Goal: Task Accomplishment & Management: Manage account settings

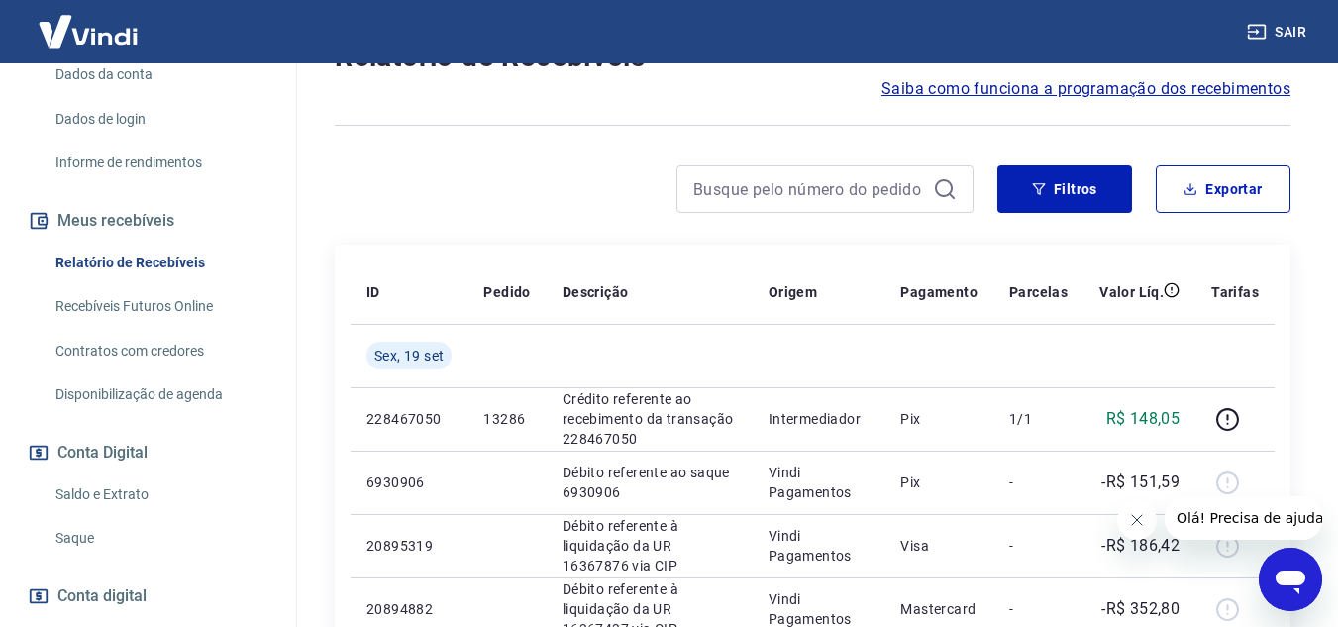
scroll to position [396, 0]
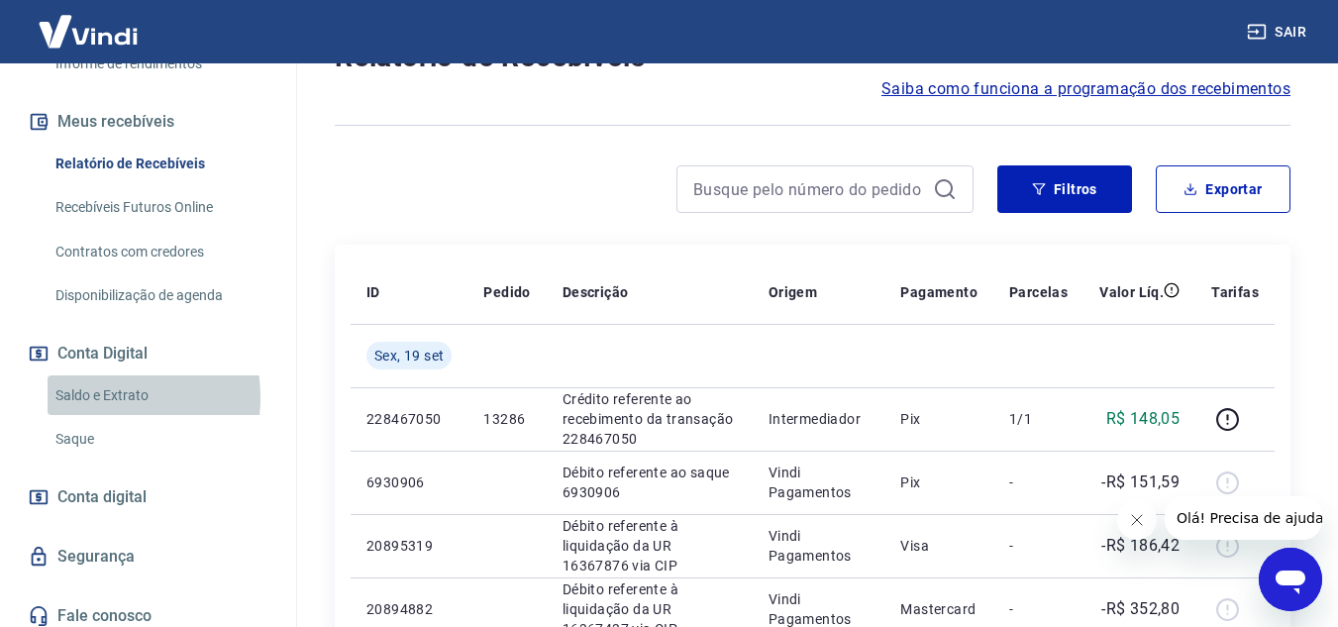
click at [78, 397] on link "Saldo e Extrato" at bounding box center [160, 395] width 225 height 41
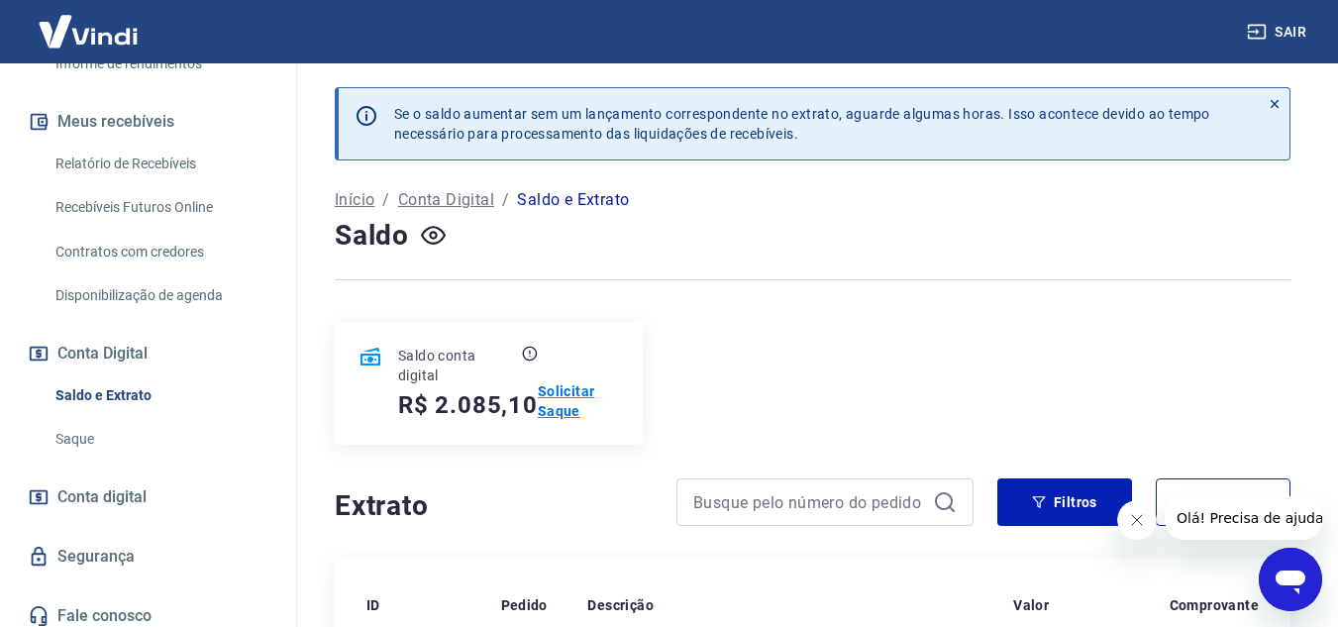
click at [549, 394] on p "Solicitar Saque" at bounding box center [578, 401] width 81 height 40
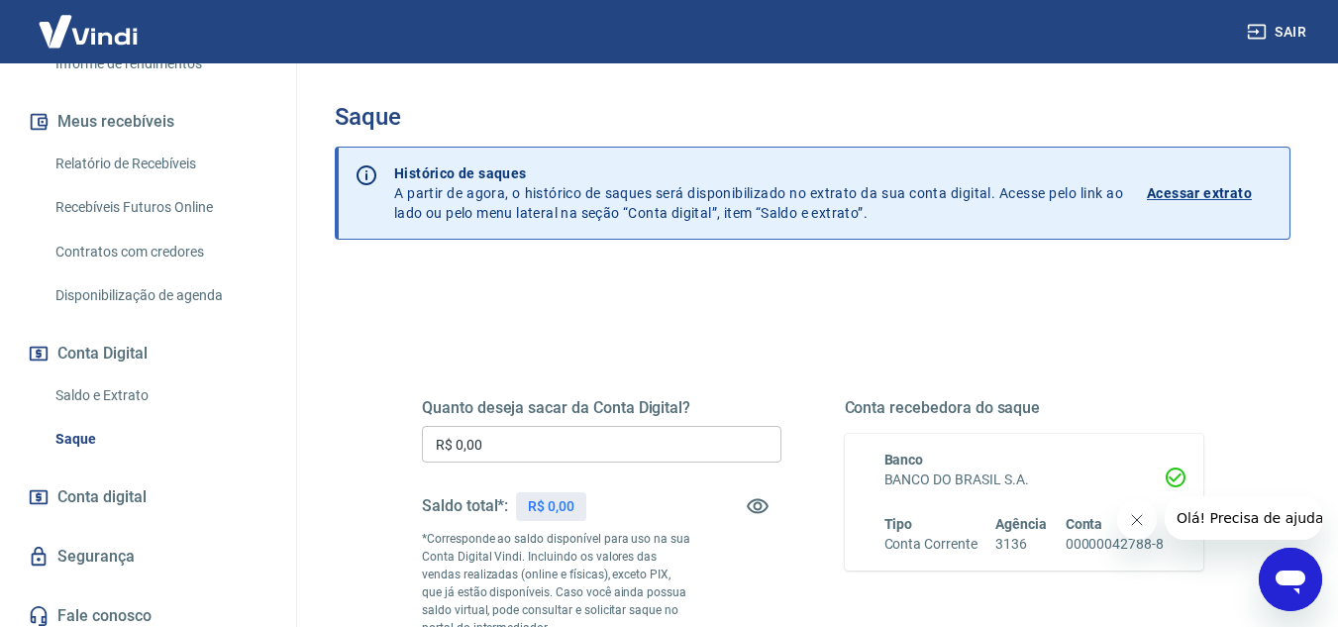
click at [496, 448] on input "R$ 0,00" at bounding box center [602, 444] width 360 height 37
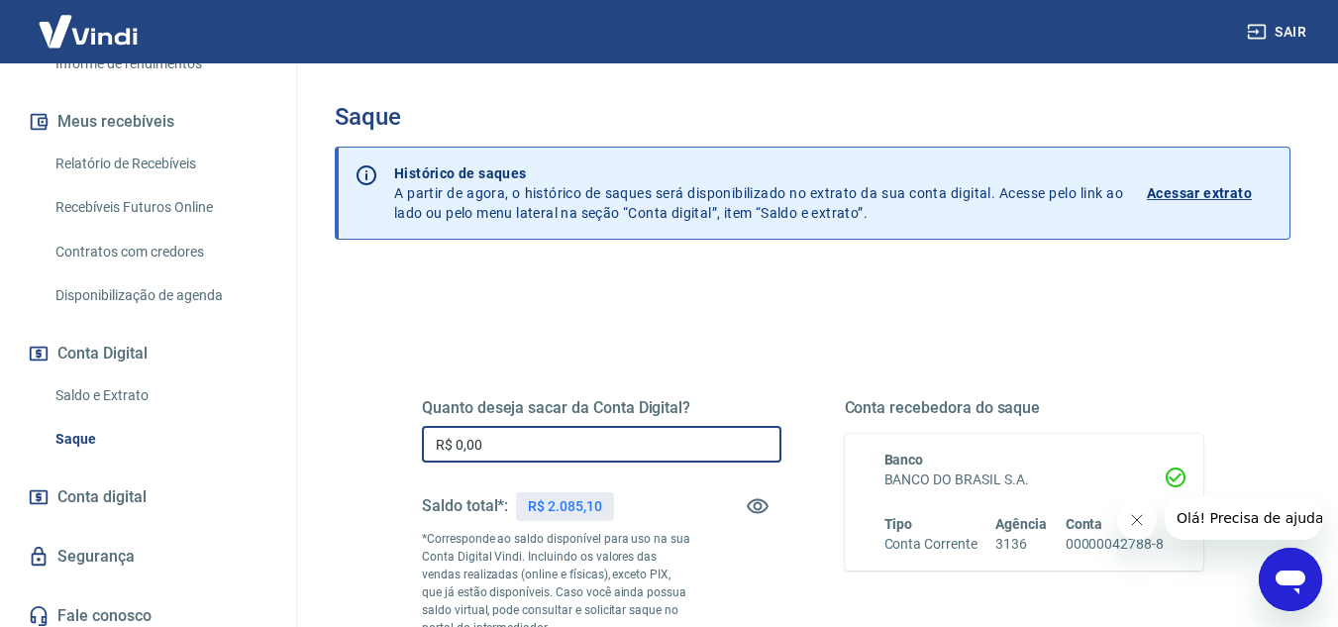
click at [504, 446] on input "R$ 0,00" at bounding box center [602, 444] width 360 height 37
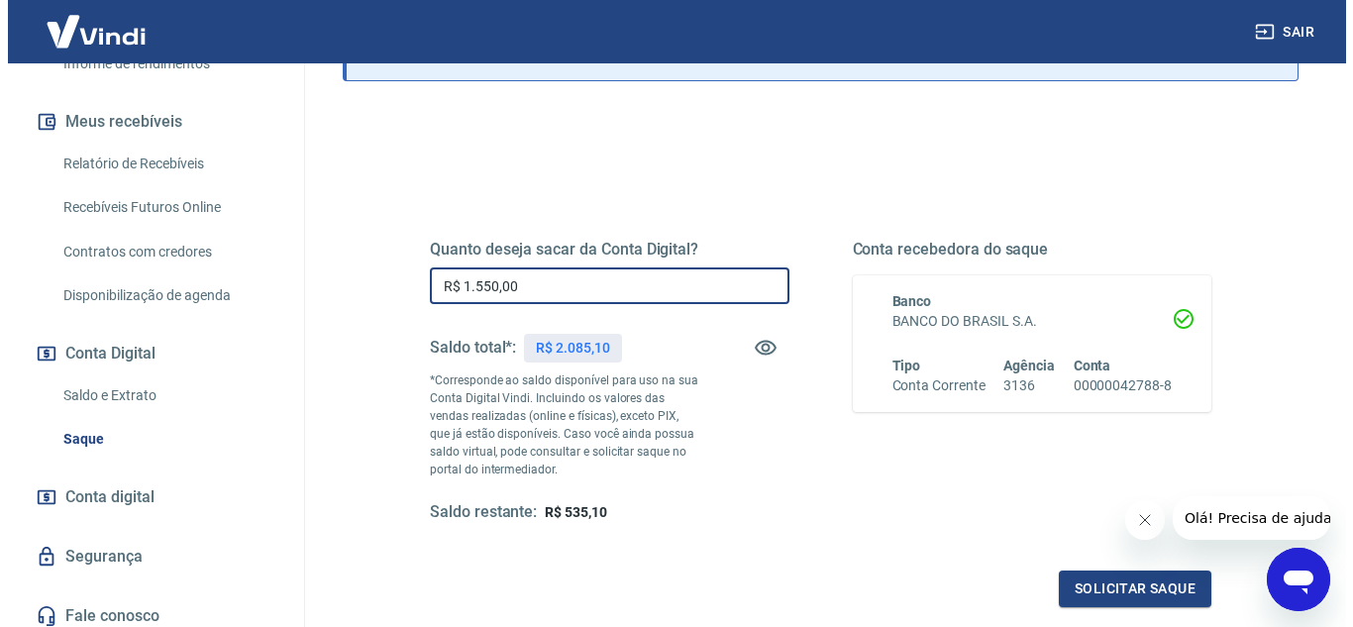
scroll to position [198, 0]
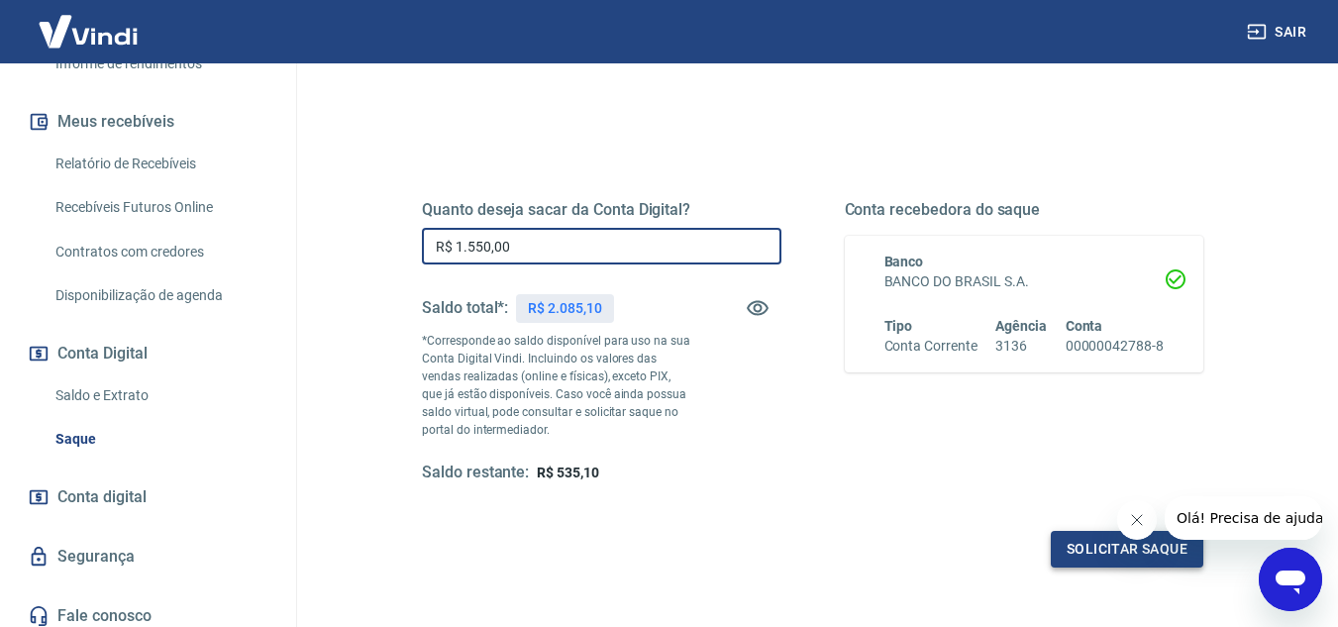
type input "R$ 1.550,00"
click at [1118, 544] on button "Solicitar saque" at bounding box center [1127, 549] width 153 height 37
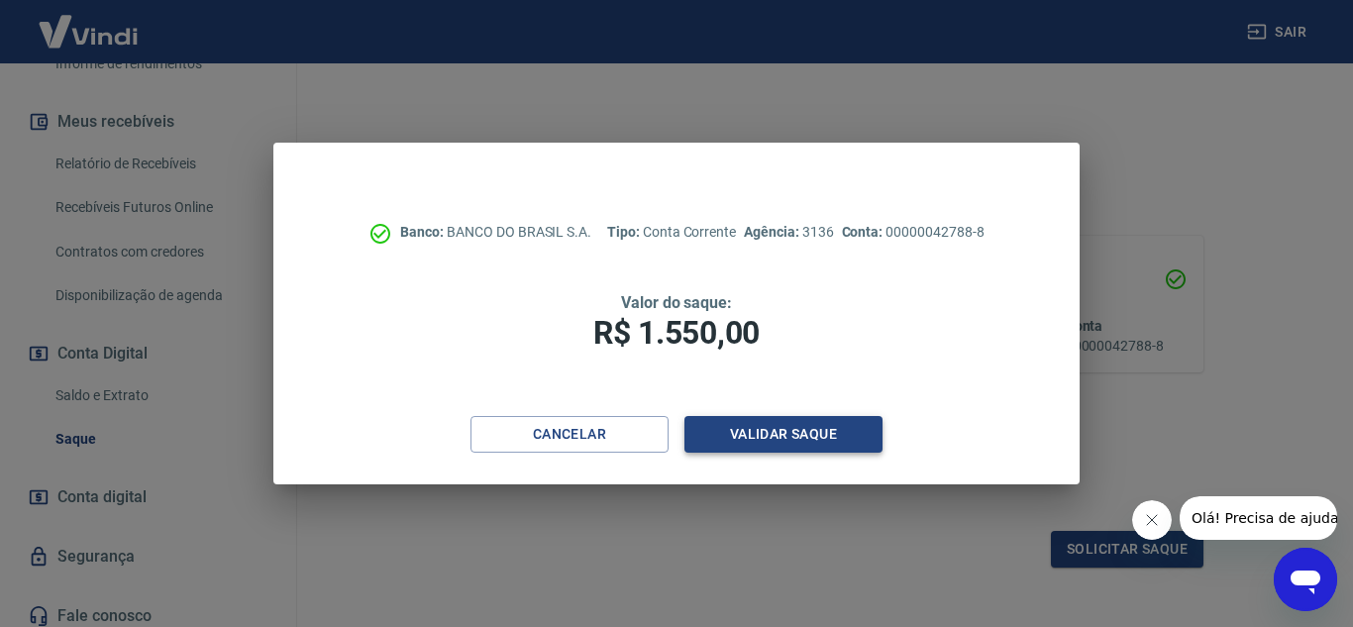
click at [752, 431] on button "Validar saque" at bounding box center [783, 434] width 198 height 37
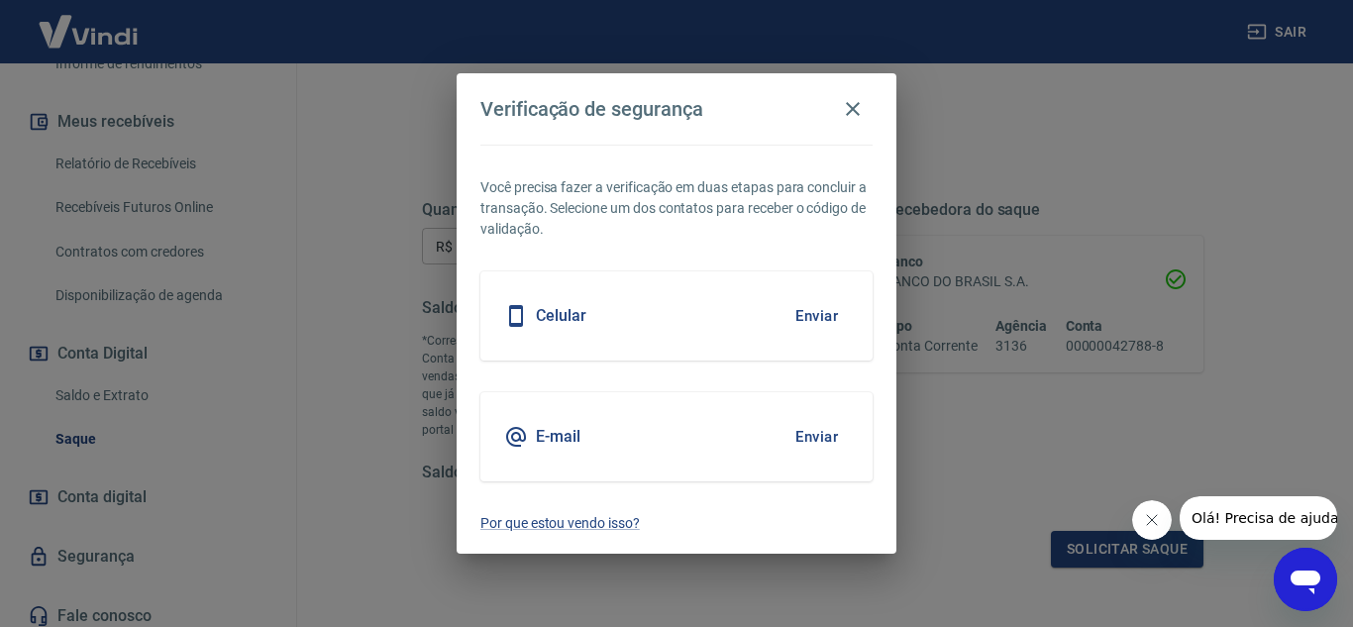
click at [816, 432] on button "Enviar" at bounding box center [817, 437] width 64 height 42
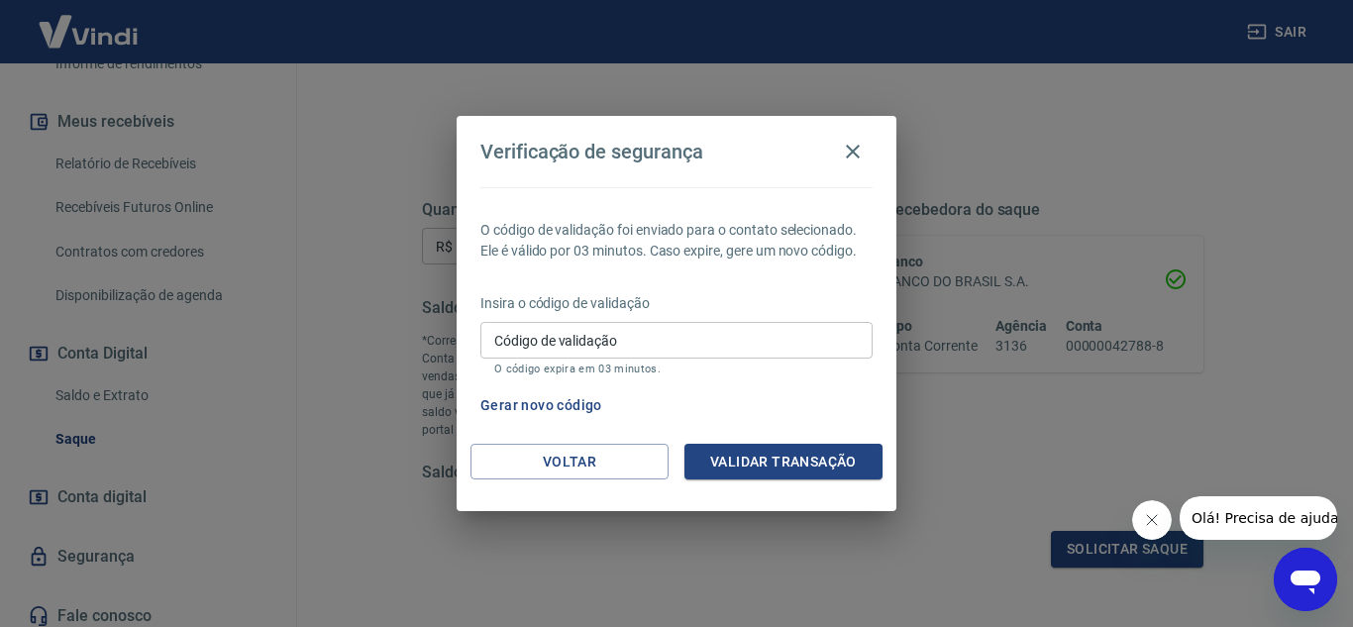
click at [540, 344] on input "Código de validação" at bounding box center [676, 340] width 392 height 37
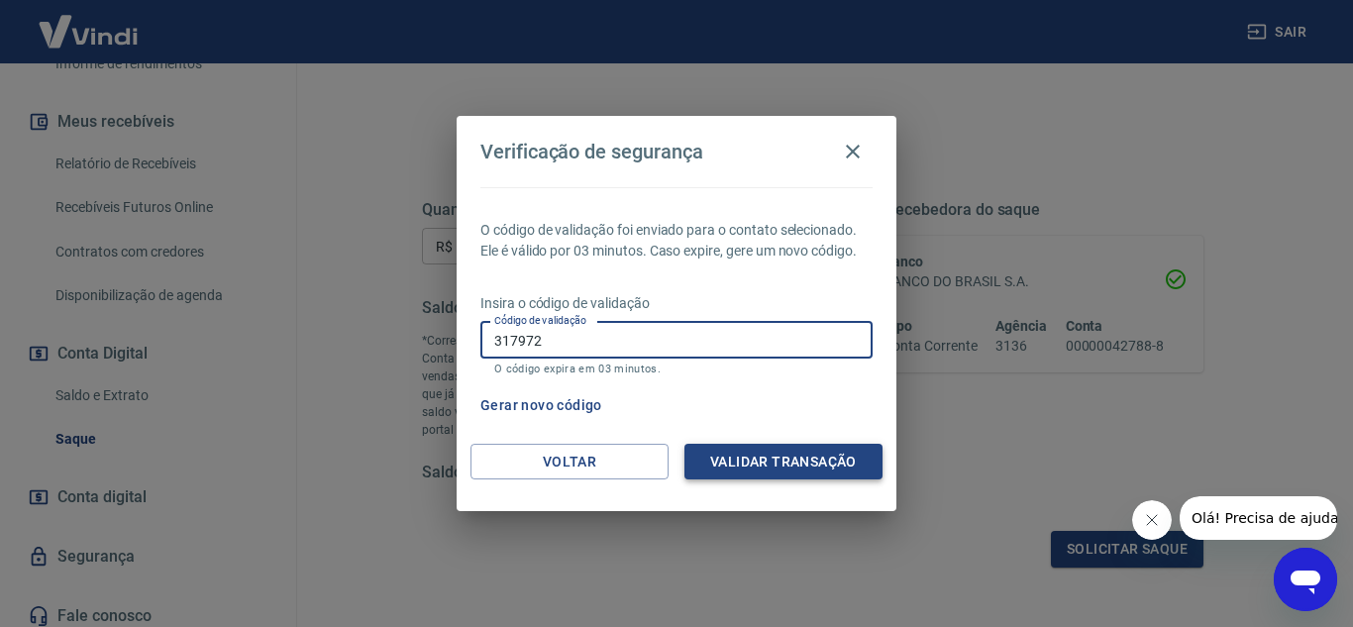
type input "317972"
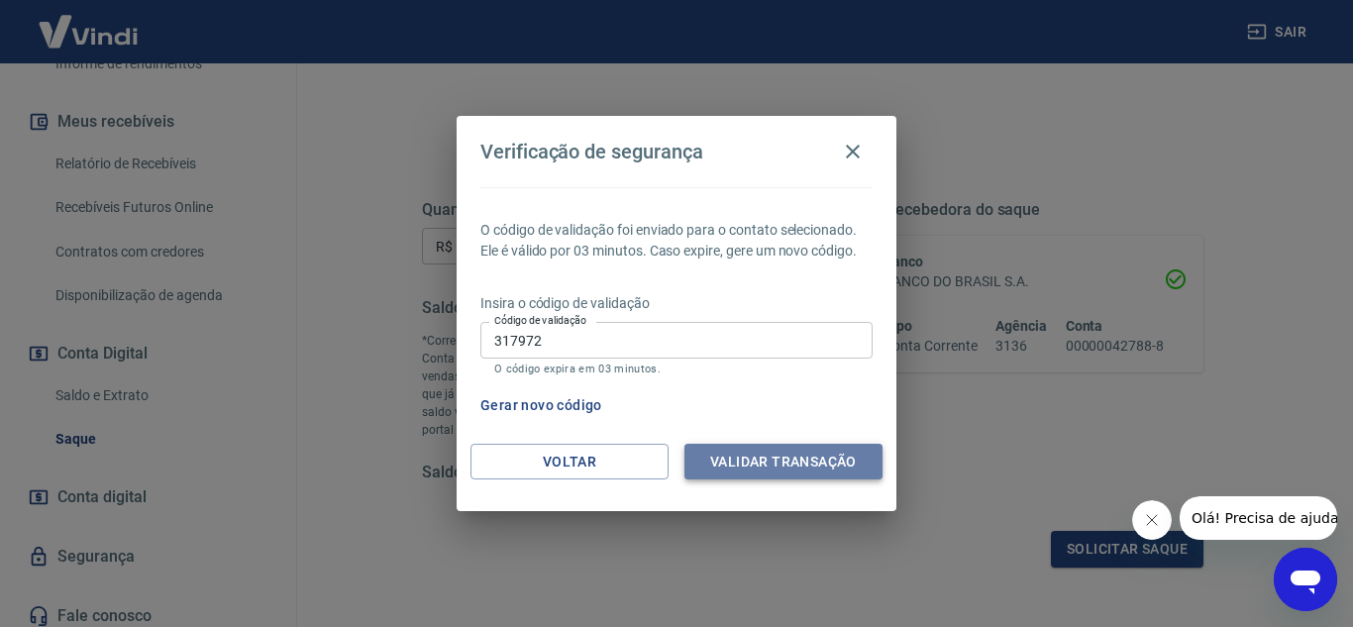
click at [735, 459] on button "Validar transação" at bounding box center [783, 462] width 198 height 37
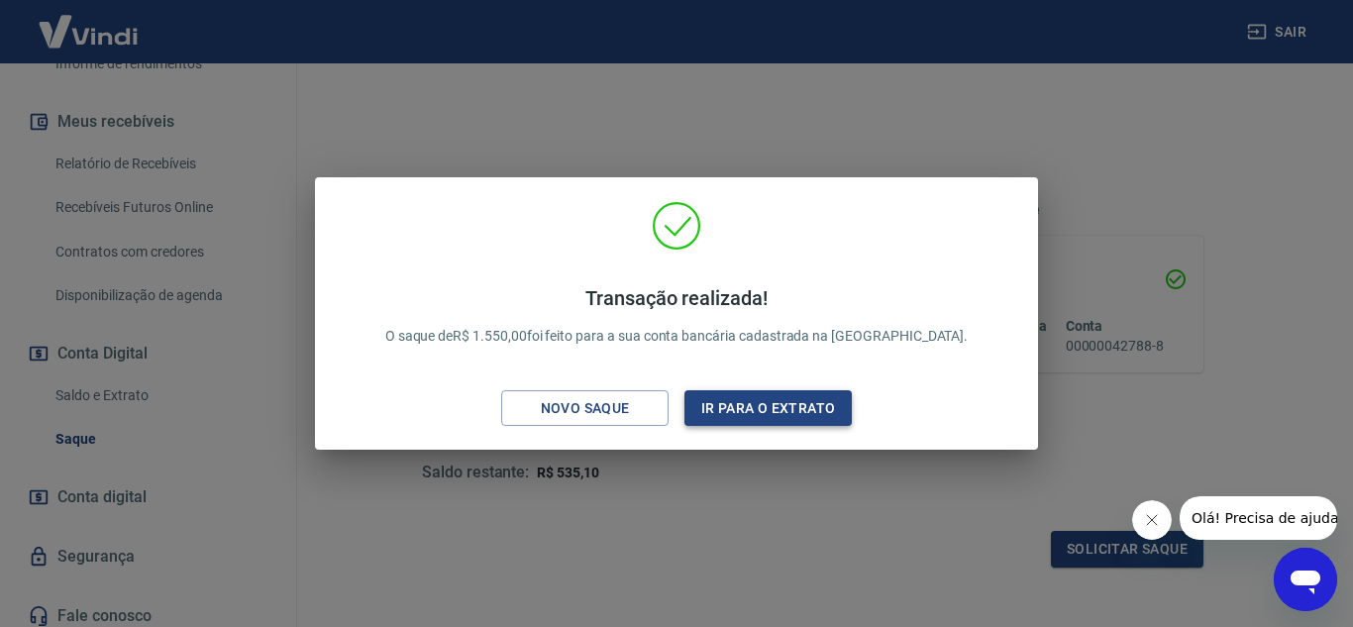
click at [762, 406] on button "Ir para o extrato" at bounding box center [767, 408] width 167 height 37
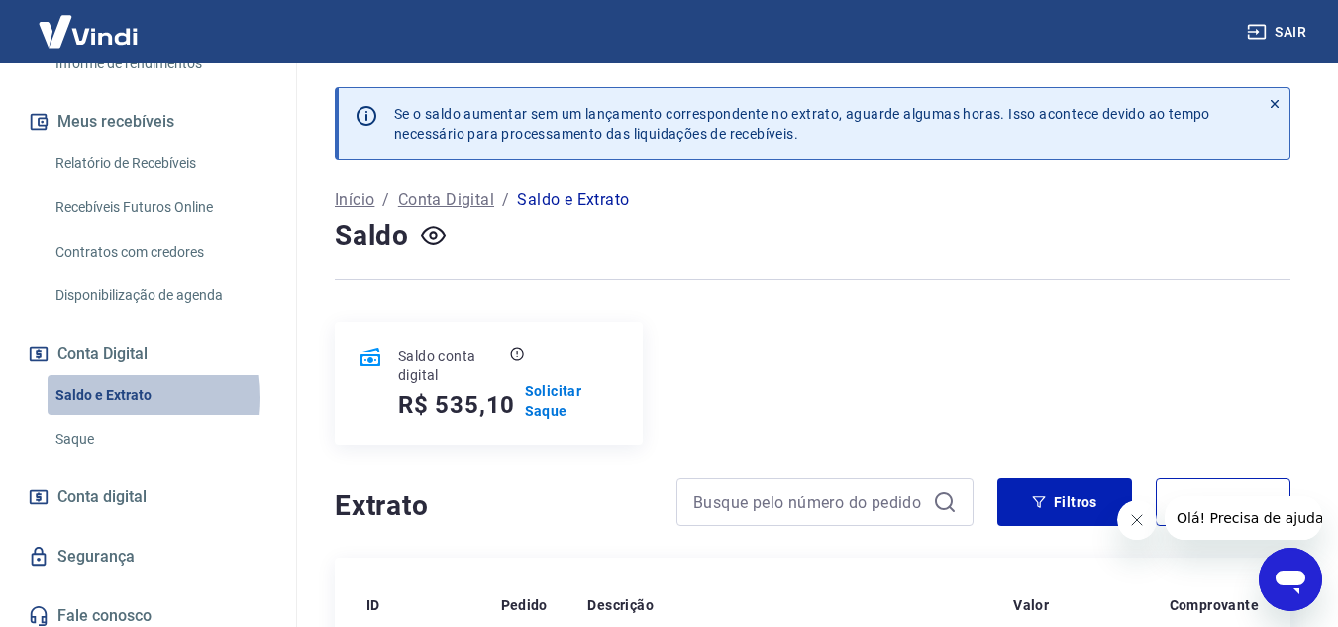
click at [88, 397] on link "Saldo e Extrato" at bounding box center [160, 395] width 225 height 41
click at [437, 236] on icon "button" at bounding box center [433, 236] width 8 height 8
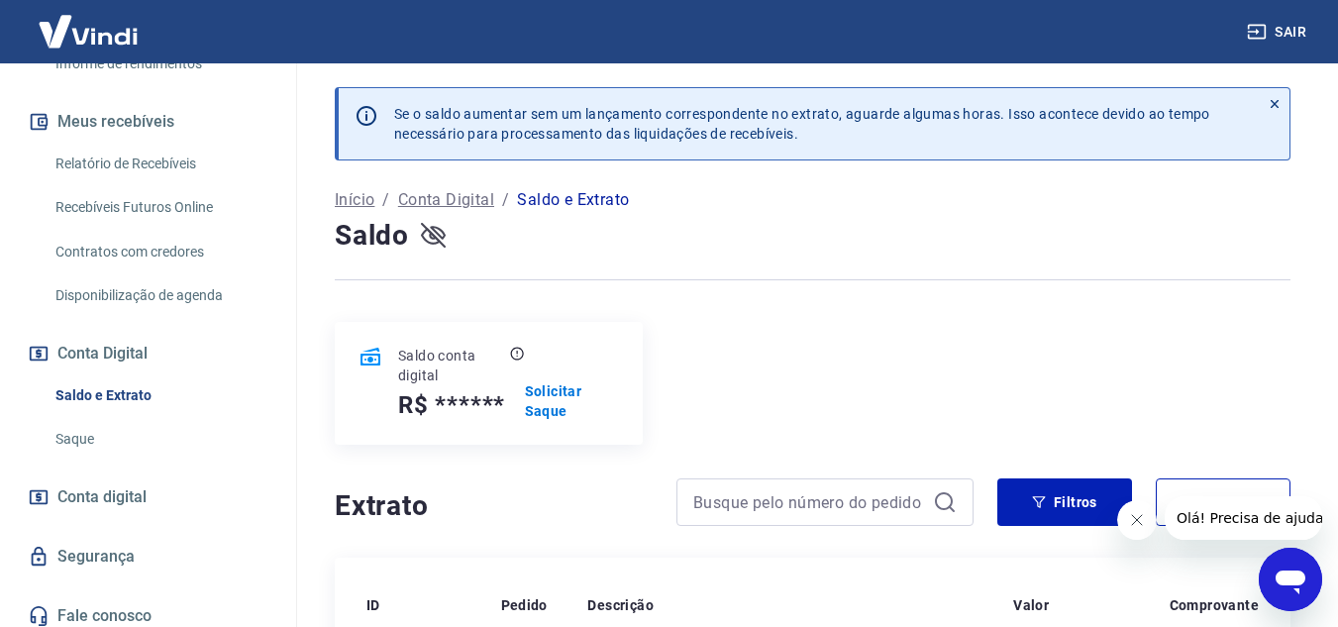
click at [431, 233] on icon "button" at bounding box center [433, 235] width 25 height 25
